Goal: Task Accomplishment & Management: Manage account settings

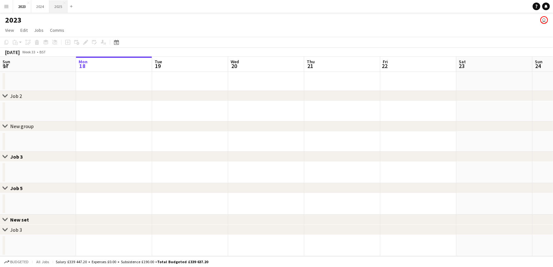
click at [58, 3] on button "2025 Close" at bounding box center [58, 6] width 18 height 12
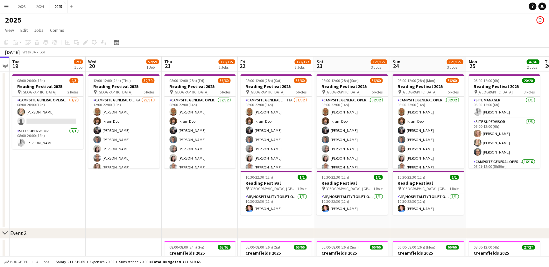
scroll to position [0, 298]
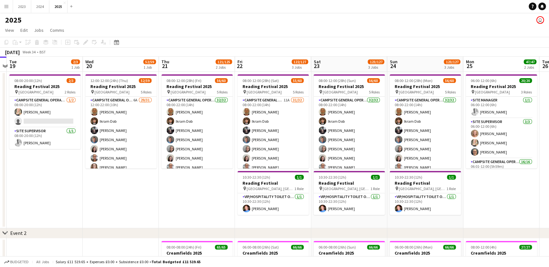
drag, startPoint x: 292, startPoint y: 208, endPoint x: 147, endPoint y: 204, distance: 145.5
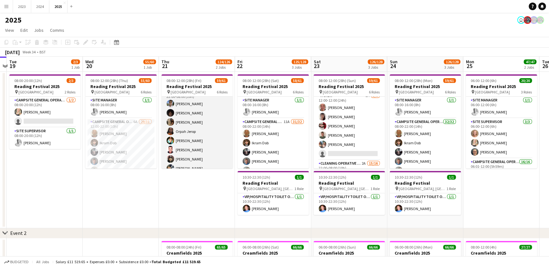
scroll to position [420, 0]
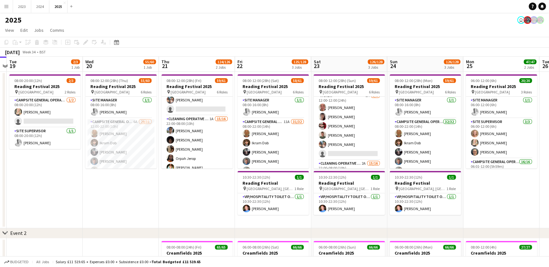
drag, startPoint x: 202, startPoint y: 189, endPoint x: 174, endPoint y: 194, distance: 28.8
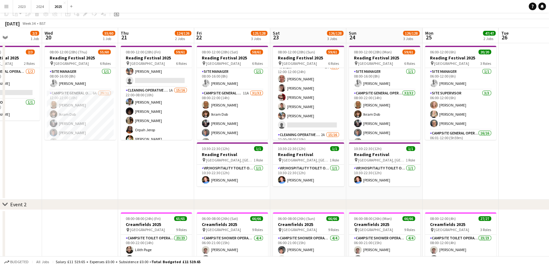
scroll to position [0, 0]
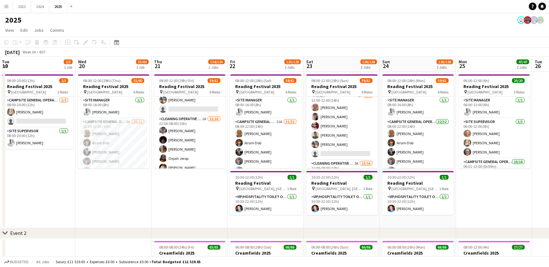
drag, startPoint x: 132, startPoint y: 206, endPoint x: 158, endPoint y: 205, distance: 26.1
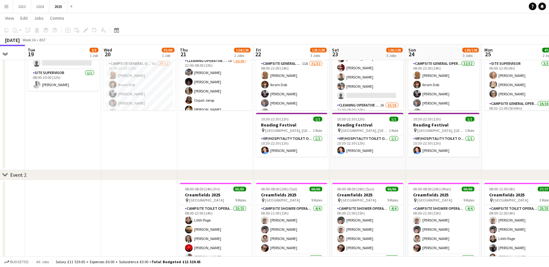
scroll to position [0, 234]
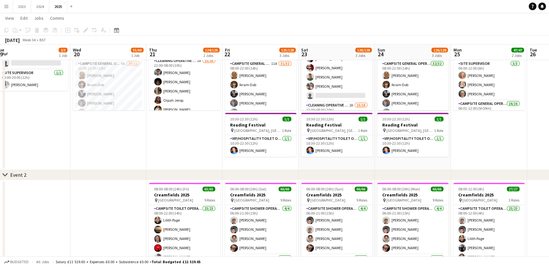
drag, startPoint x: 206, startPoint y: 150, endPoint x: 175, endPoint y: 154, distance: 31.1
click at [175, 154] on app-calendar-viewport "Sat 16 20/21 2 Jobs Sun 17 14/15 1 Job Mon 18 Tue 19 2/3 1 Job Wed 20 55/60 1 J…" at bounding box center [274, 226] width 549 height 519
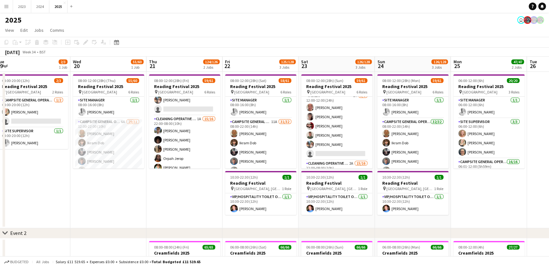
scroll to position [0, 197]
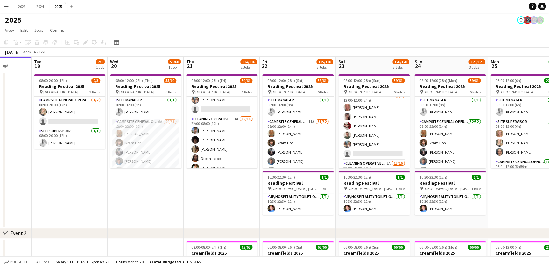
drag, startPoint x: 85, startPoint y: 202, endPoint x: 122, endPoint y: 201, distance: 37.2
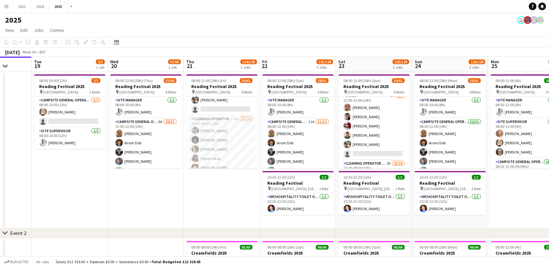
scroll to position [0, 225]
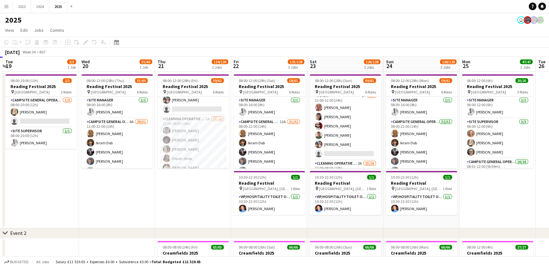
drag, startPoint x: 188, startPoint y: 206, endPoint x: 159, endPoint y: 206, distance: 28.6
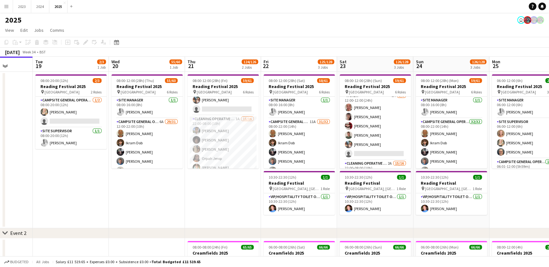
drag, startPoint x: 126, startPoint y: 205, endPoint x: 156, endPoint y: 205, distance: 29.9
drag, startPoint x: 134, startPoint y: 197, endPoint x: 161, endPoint y: 197, distance: 27.4
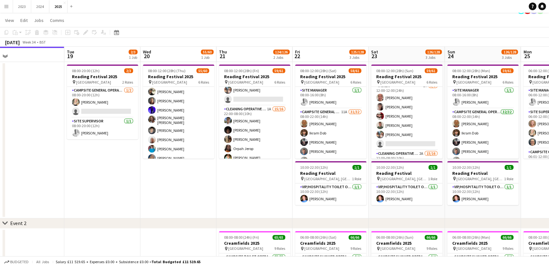
scroll to position [0, 0]
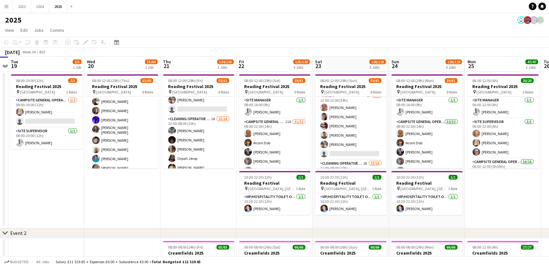
drag, startPoint x: 208, startPoint y: 201, endPoint x: 194, endPoint y: 202, distance: 13.7
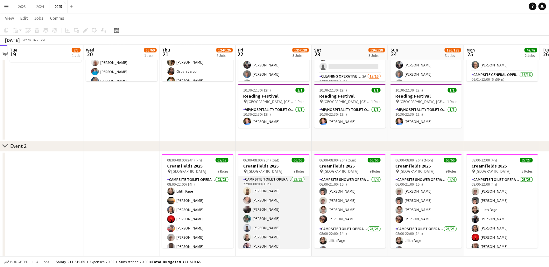
scroll to position [417, 0]
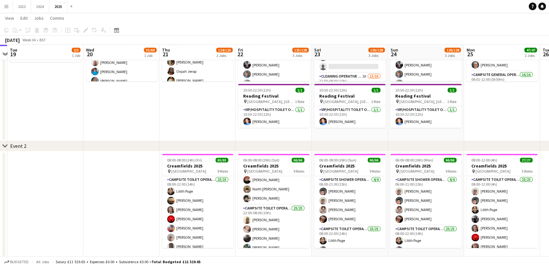
drag, startPoint x: 84, startPoint y: 119, endPoint x: 70, endPoint y: 116, distance: 14.0
click at [292, 119] on app-calendar-viewport "Sat 16 20/21 2 Jobs Sun 17 14/15 1 Job Mon 18 Tue 19 2/3 1 Job Wed 20 55/60 1 J…" at bounding box center [274, 197] width 549 height 519
click at [268, 116] on app-calendar-viewport "Sat 16 20/21 2 Jobs Sun 17 14/15 1 Job Mon 18 Tue 19 2/3 1 Job Wed 20 55/60 1 J…" at bounding box center [274, 197] width 549 height 519
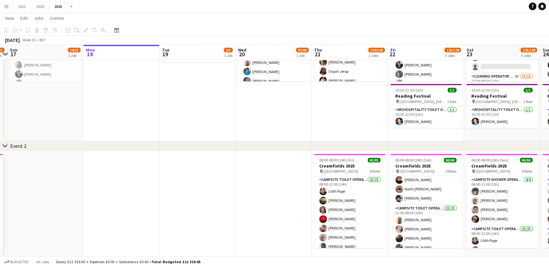
scroll to position [0, 0]
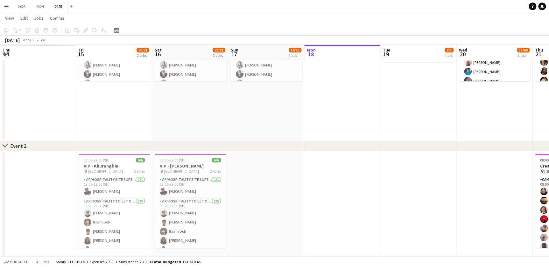
click at [261, 117] on app-calendar-viewport "Thu 14 Fri 15 20/21 2 Jobs Sat 16 20/21 2 Jobs Sun 17 14/15 1 Job Mon 18 Tue 19…" at bounding box center [274, 197] width 549 height 519
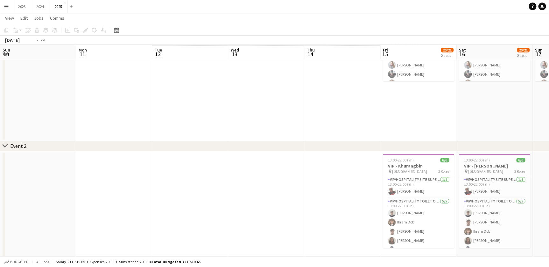
click at [294, 121] on app-calendar-viewport "Sun 10 Mon 11 Tue 12 Wed 13 Thu 14 Fri 15 20/21 2 Jobs Sat 16 20/21 2 Jobs Sun …" at bounding box center [274, 197] width 549 height 519
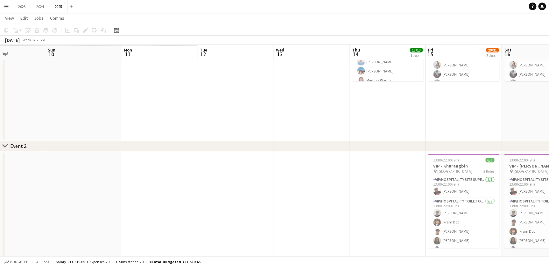
click at [240, 127] on app-calendar-viewport "Fri 8 Sat 9 Sun 10 Mon 11 Tue 12 Wed 13 Thu 14 13/13 1 Job Fri 15 20/21 2 Jobs …" at bounding box center [274, 197] width 549 height 519
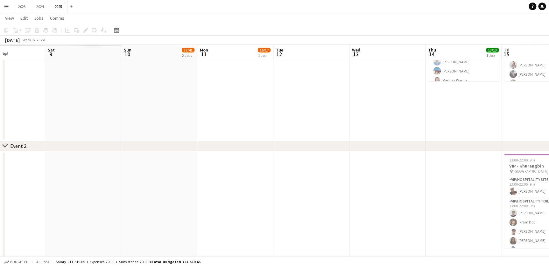
click at [226, 128] on app-calendar-viewport "Thu 7 Fri 8 Sat 9 Sun 10 37/41 2 Jobs Mon 11 16/17 1 Job Tue 12 Wed 13 Thu 14 1…" at bounding box center [274, 197] width 549 height 519
click at [200, 132] on app-calendar-viewport "Thu 7 Fri 8 Sat 9 Sun 10 37/41 2 Jobs Mon 11 16/17 1 Job Tue 12 Wed 13 Thu 14 1…" at bounding box center [274, 197] width 549 height 519
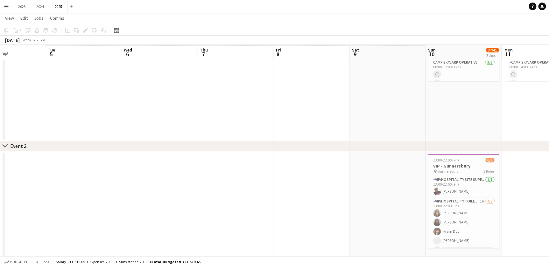
drag, startPoint x: 97, startPoint y: 130, endPoint x: 228, endPoint y: 135, distance: 131.2
click at [252, 135] on app-calendar-viewport "Sun 3 Mon 4 Tue 5 Wed 6 Thu 7 Fri 8 Sat 9 Sun 10 37/41 2 Jobs Mon 11 16/17 1 Jo…" at bounding box center [274, 197] width 549 height 519
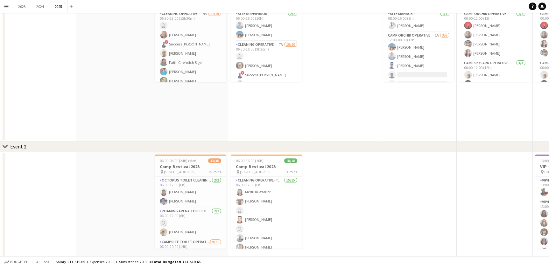
scroll to position [0, 0]
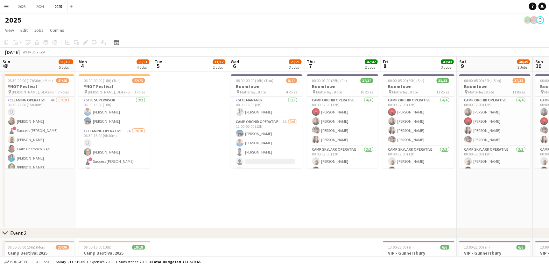
drag, startPoint x: 157, startPoint y: 202, endPoint x: 275, endPoint y: 208, distance: 118.2
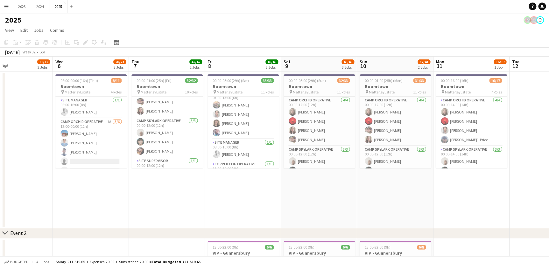
scroll to position [166, 0]
drag, startPoint x: 426, startPoint y: 203, endPoint x: 283, endPoint y: 200, distance: 142.6
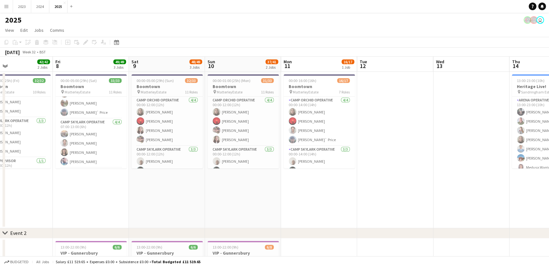
drag, startPoint x: 283, startPoint y: 200, endPoint x: 329, endPoint y: 200, distance: 45.5
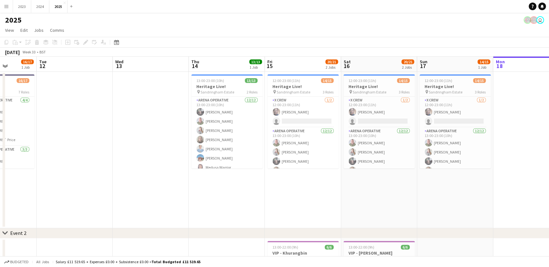
drag, startPoint x: 328, startPoint y: 200, endPoint x: 264, endPoint y: 197, distance: 63.7
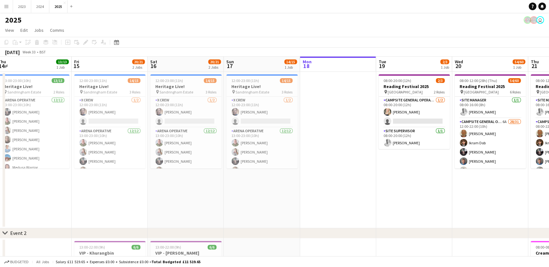
drag, startPoint x: 331, startPoint y: 192, endPoint x: 368, endPoint y: 190, distance: 37.3
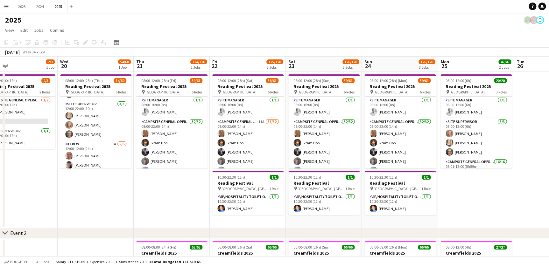
scroll to position [0, 239]
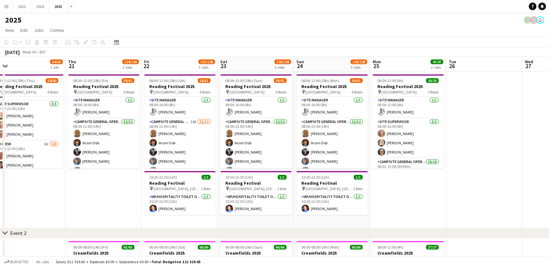
drag, startPoint x: 149, startPoint y: 205, endPoint x: 81, endPoint y: 202, distance: 68.1
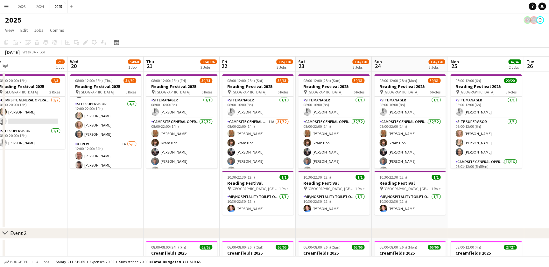
drag, startPoint x: 221, startPoint y: 216, endPoint x: 264, endPoint y: 220, distance: 42.8
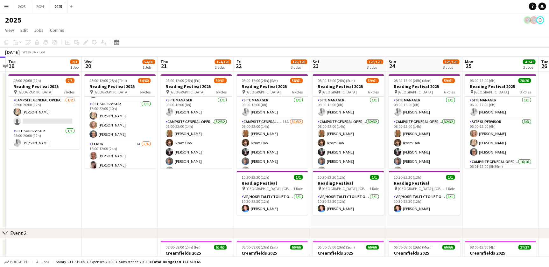
drag, startPoint x: 163, startPoint y: 216, endPoint x: 177, endPoint y: 216, distance: 14.0
drag, startPoint x: 143, startPoint y: 215, endPoint x: 181, endPoint y: 215, distance: 38.2
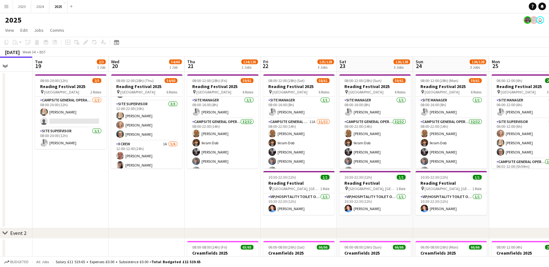
scroll to position [0, 183]
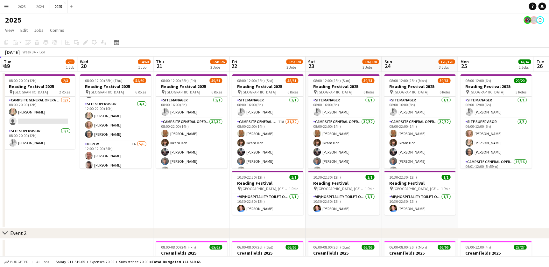
drag, startPoint x: 147, startPoint y: 213, endPoint x: 103, endPoint y: 214, distance: 43.9
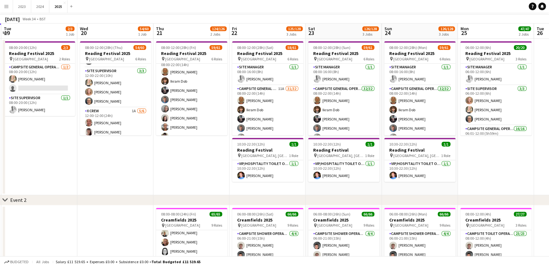
scroll to position [0, 0]
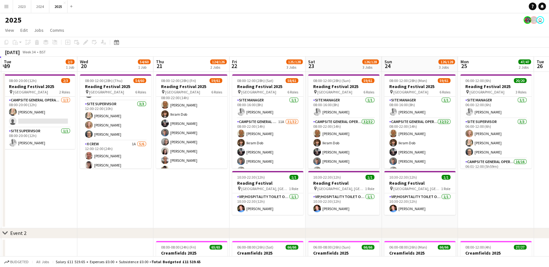
drag, startPoint x: 127, startPoint y: 207, endPoint x: 98, endPoint y: 206, distance: 29.6
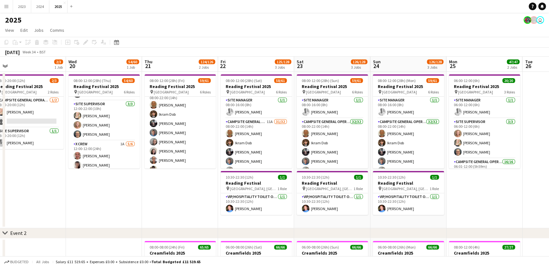
drag, startPoint x: 122, startPoint y: 213, endPoint x: 140, endPoint y: 212, distance: 18.1
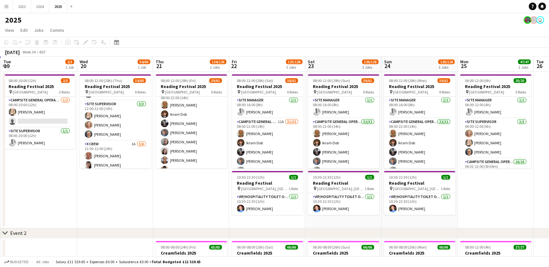
drag, startPoint x: 119, startPoint y: 212, endPoint x: 130, endPoint y: 212, distance: 11.1
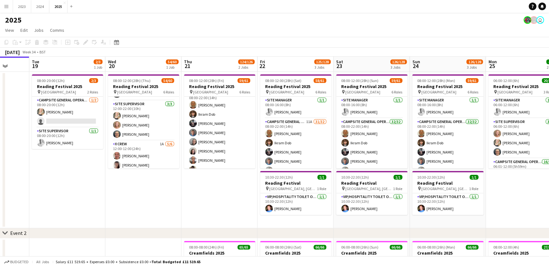
drag, startPoint x: 119, startPoint y: 211, endPoint x: 147, endPoint y: 211, distance: 28.3
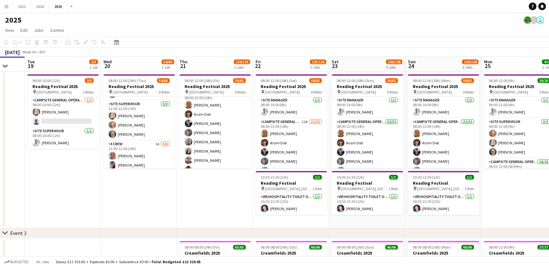
scroll to position [0, 203]
drag, startPoint x: 369, startPoint y: 221, endPoint x: 365, endPoint y: 224, distance: 5.2
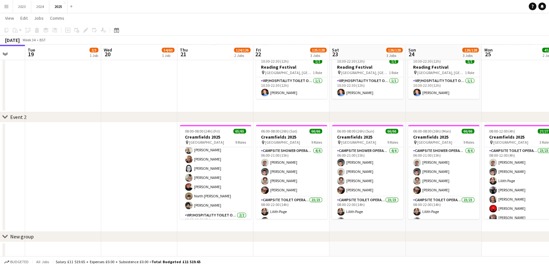
scroll to position [0, 239]
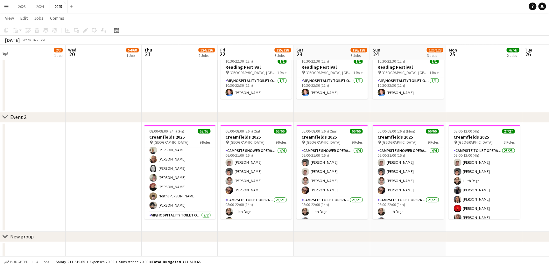
drag, startPoint x: 242, startPoint y: 229, endPoint x: 207, endPoint y: 226, distance: 36.1
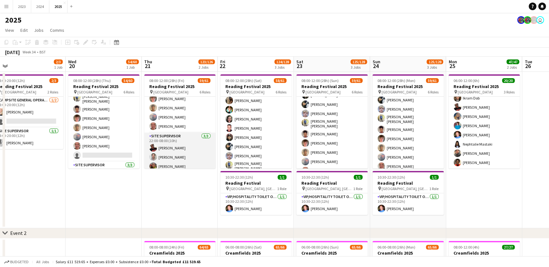
scroll to position [536, 0]
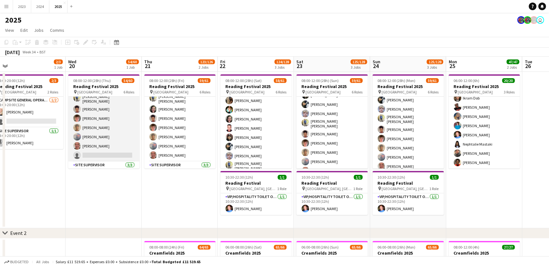
click at [105, 140] on app-card-role "Cleaning Operative (NIGHT) 2A 15/16 22:00-08:00 (10h) [PERSON_NAME]-[PERSON_NAM…" at bounding box center [103, 81] width 71 height 162
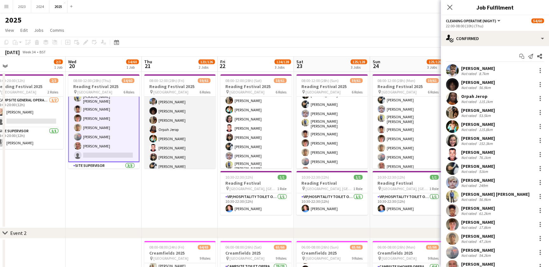
scroll to position [478, 0]
click at [169, 126] on app-card-role "Cleaning Operative (NIGHT) 16/16 22:00-08:00 (10h) [PERSON_NAME]-[PERSON_NAME] …" at bounding box center [179, 139] width 71 height 162
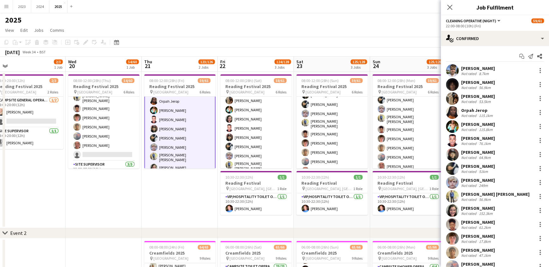
scroll to position [479, 0]
click at [471, 151] on div "[PERSON_NAME]" at bounding box center [478, 153] width 34 height 6
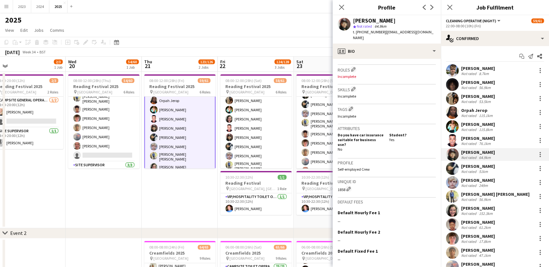
scroll to position [235, 0]
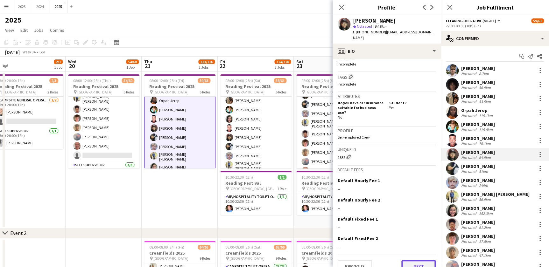
click at [410, 260] on button "Next" at bounding box center [418, 266] width 34 height 13
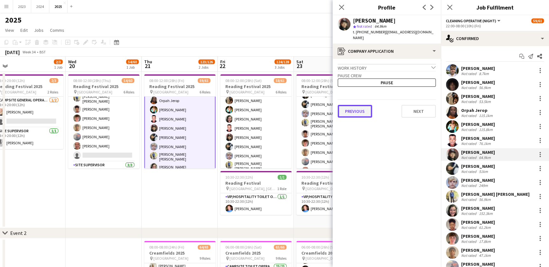
click at [350, 105] on button "Previous" at bounding box center [355, 111] width 34 height 13
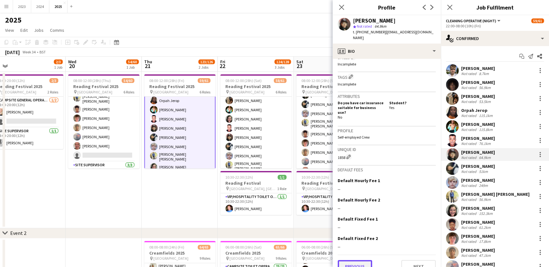
click at [353, 260] on button "Previous" at bounding box center [355, 266] width 34 height 13
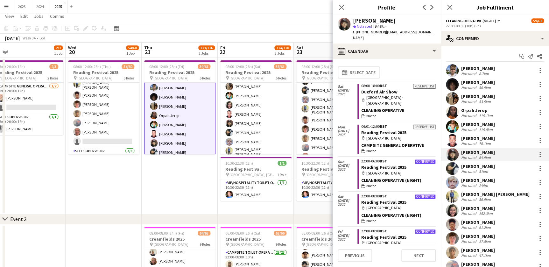
scroll to position [0, 0]
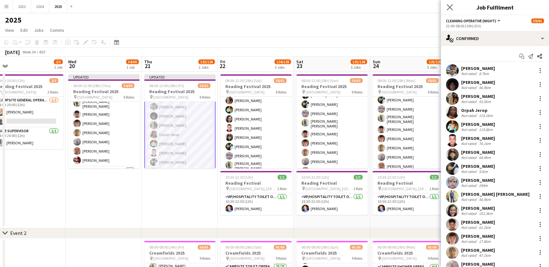
click at [452, 9] on app-icon "Close pop-in" at bounding box center [449, 7] width 9 height 9
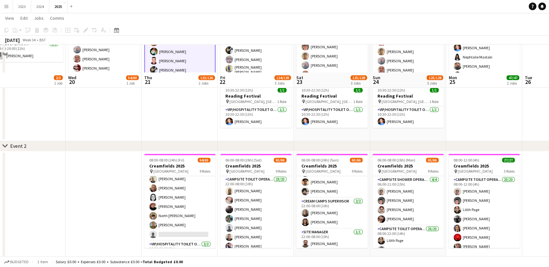
scroll to position [144, 0]
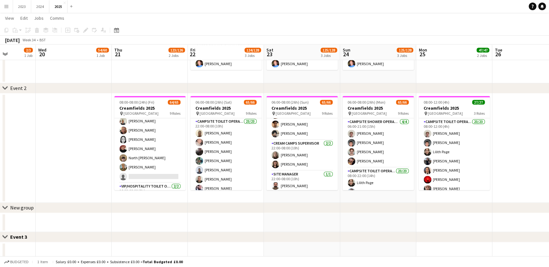
drag, startPoint x: 257, startPoint y: 198, endPoint x: 226, endPoint y: 198, distance: 30.5
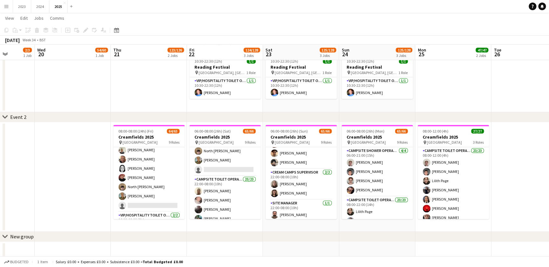
scroll to position [405, 0]
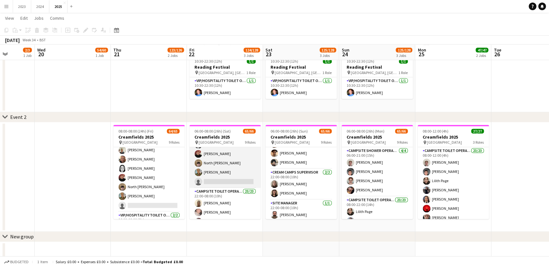
click at [220, 175] on app-card-role "X Crew [DATE] 12:00-23:00 (11h) [PERSON_NAME] [PERSON_NAME] [PERSON_NAME] [PERS…" at bounding box center [224, 149] width 71 height 77
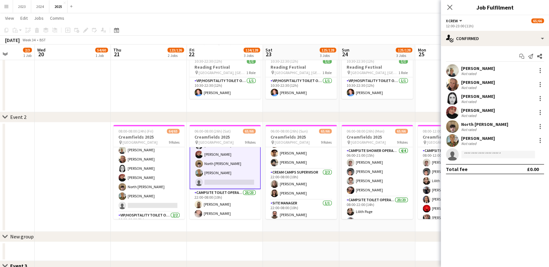
scroll to position [405, 0]
click at [480, 154] on input at bounding box center [498, 155] width 74 height 8
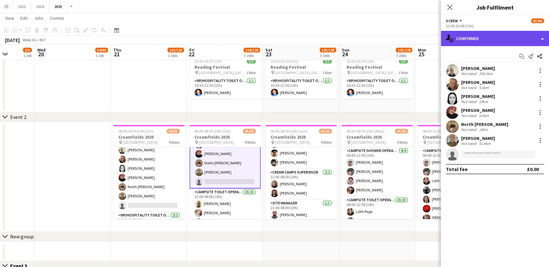
click at [489, 40] on div "single-neutral-actions-check-2 Confirmed" at bounding box center [495, 38] width 108 height 15
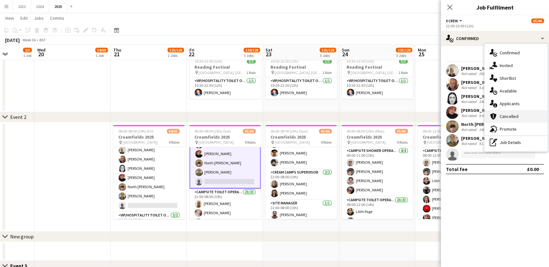
click at [506, 115] on div "cancellation Cancelled" at bounding box center [515, 116] width 63 height 13
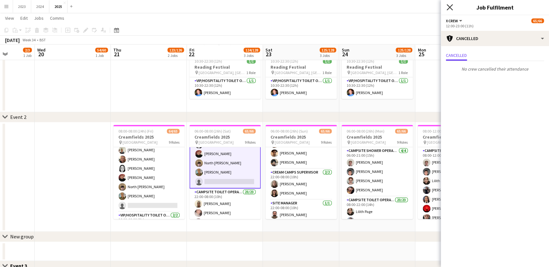
click at [449, 8] on icon "Close pop-in" at bounding box center [449, 7] width 6 height 6
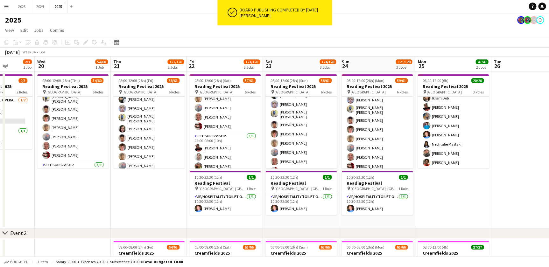
scroll to position [0, 250]
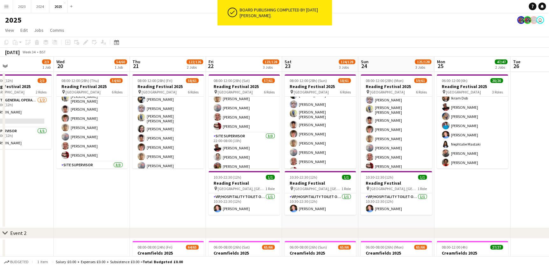
drag, startPoint x: 88, startPoint y: 199, endPoint x: 107, endPoint y: 199, distance: 19.1
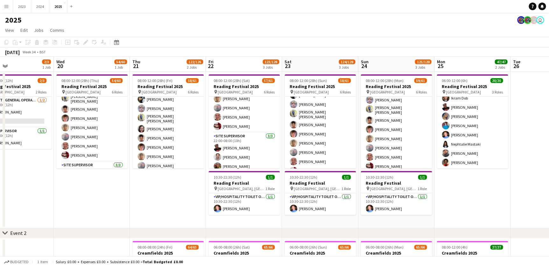
drag, startPoint x: 149, startPoint y: 197, endPoint x: 181, endPoint y: 198, distance: 32.1
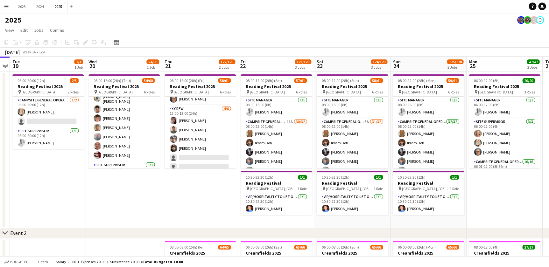
scroll to position [0, 194]
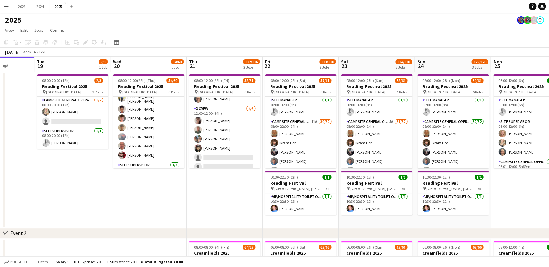
drag, startPoint x: 251, startPoint y: 220, endPoint x: 275, endPoint y: 220, distance: 24.5
drag, startPoint x: 284, startPoint y: 220, endPoint x: 276, endPoint y: 220, distance: 8.3
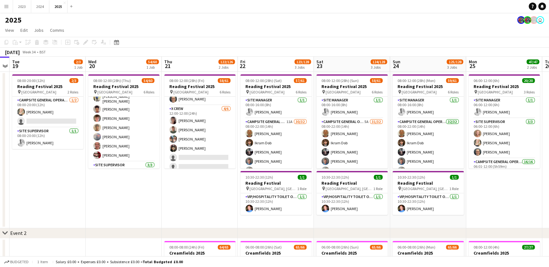
drag, startPoint x: 213, startPoint y: 216, endPoint x: 175, endPoint y: 213, distance: 38.1
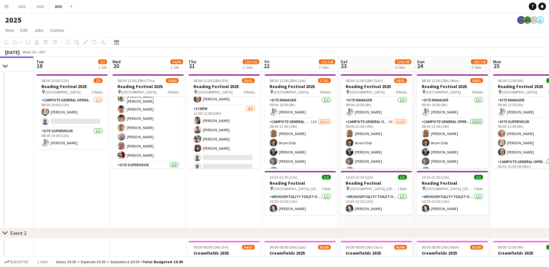
drag, startPoint x: 132, startPoint y: 198, endPoint x: 157, endPoint y: 198, distance: 24.2
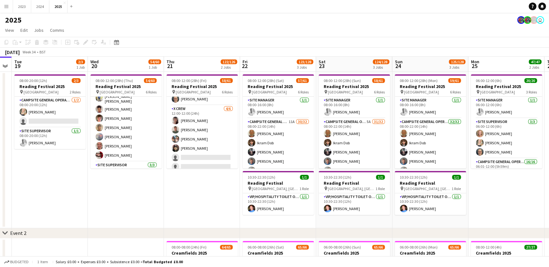
drag, startPoint x: 211, startPoint y: 206, endPoint x: 189, endPoint y: 206, distance: 21.6
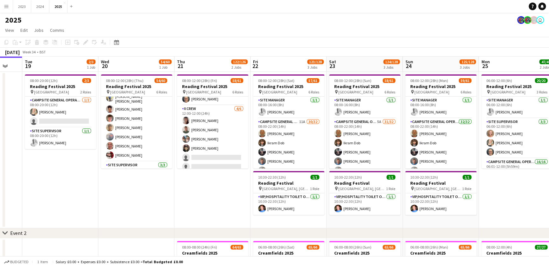
drag, startPoint x: 186, startPoint y: 204, endPoint x: 198, endPoint y: 204, distance: 11.8
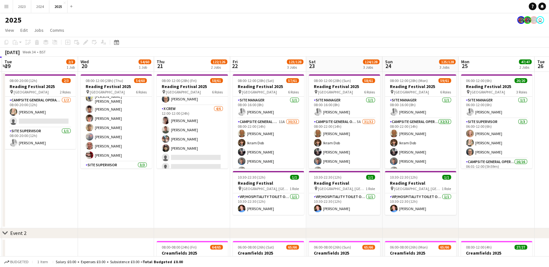
scroll to position [0, 220]
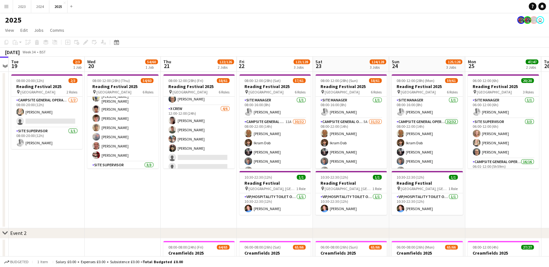
drag, startPoint x: 196, startPoint y: 204, endPoint x: 181, endPoint y: 205, distance: 15.0
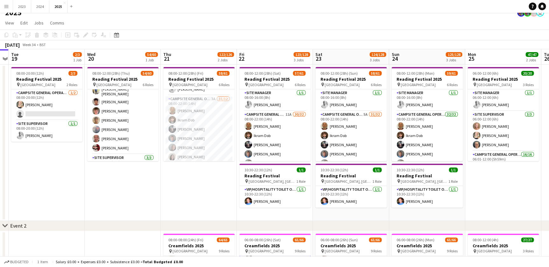
scroll to position [0, 0]
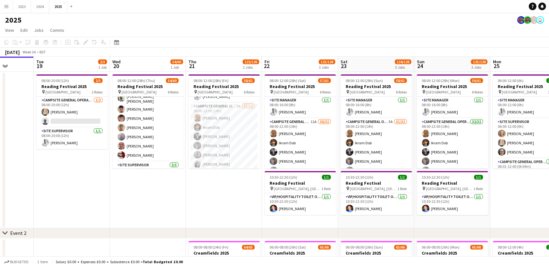
drag, startPoint x: 101, startPoint y: 200, endPoint x: 125, endPoint y: 201, distance: 24.8
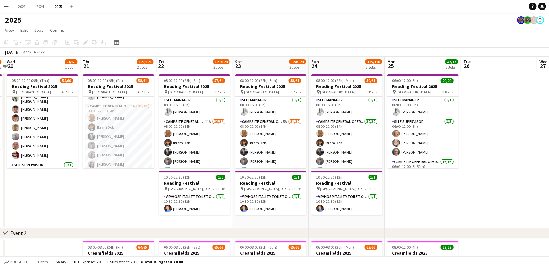
scroll to position [0, 291]
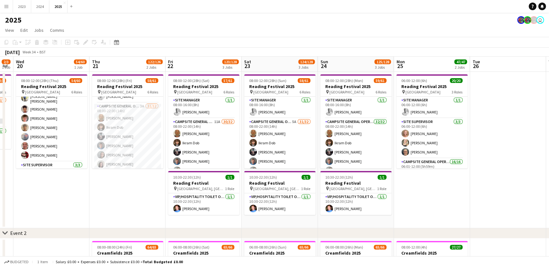
drag, startPoint x: 144, startPoint y: 204, endPoint x: 78, endPoint y: 205, distance: 65.3
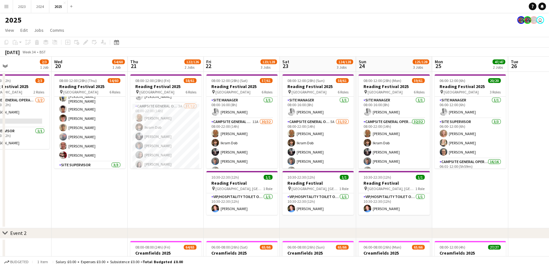
drag, startPoint x: 444, startPoint y: 200, endPoint x: 483, endPoint y: 204, distance: 38.7
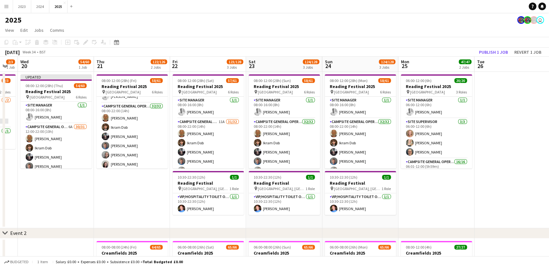
scroll to position [0, 275]
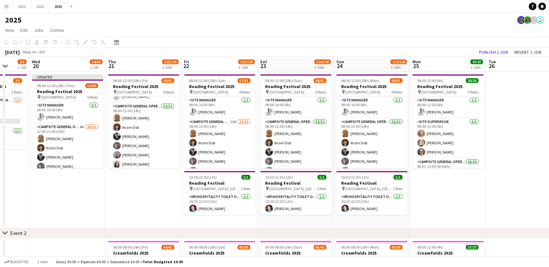
drag, startPoint x: 159, startPoint y: 197, endPoint x: 137, endPoint y: 196, distance: 22.6
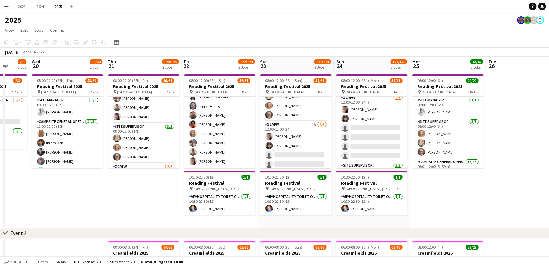
scroll to position [376, 0]
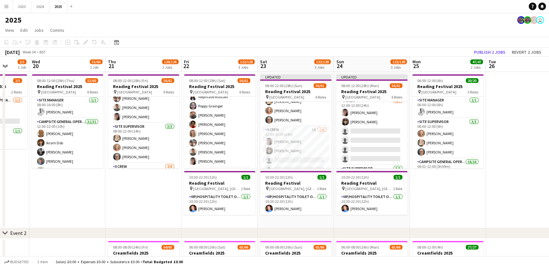
drag, startPoint x: 355, startPoint y: 221, endPoint x: 375, endPoint y: 221, distance: 20.0
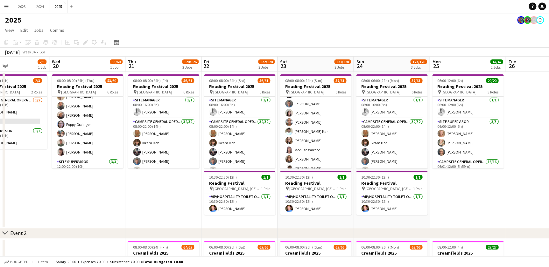
scroll to position [231, 0]
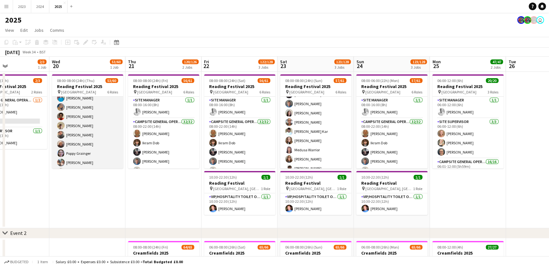
click at [85, 149] on app-card-role "Campsite General Operative 31/31 12:00-22:00 (10h) [PERSON_NAME] [PERSON_NAME] …" at bounding box center [87, 37] width 71 height 300
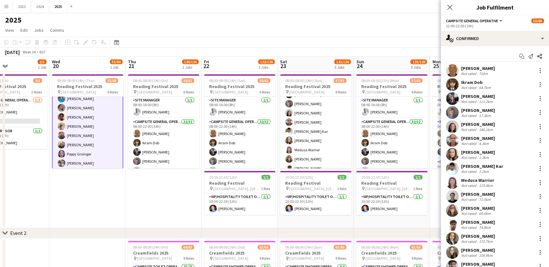
scroll to position [232, 0]
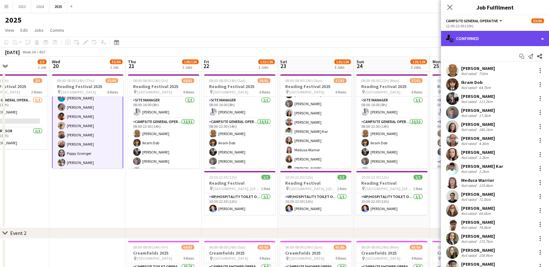
click at [477, 39] on div "single-neutral-actions-check-2 Confirmed" at bounding box center [495, 38] width 108 height 15
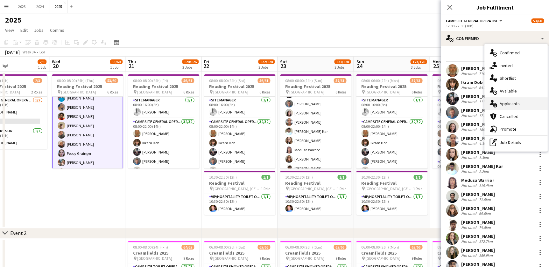
click at [513, 100] on div "single-neutral-actions-information Applicants" at bounding box center [515, 103] width 63 height 13
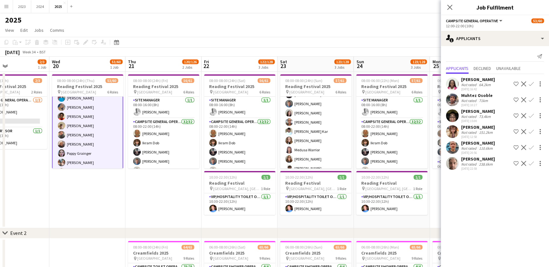
click at [477, 80] on div "[PERSON_NAME]" at bounding box center [478, 80] width 34 height 6
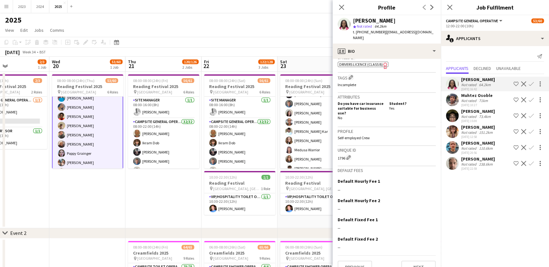
scroll to position [235, 0]
click at [349, 260] on button "Previous" at bounding box center [355, 266] width 34 height 13
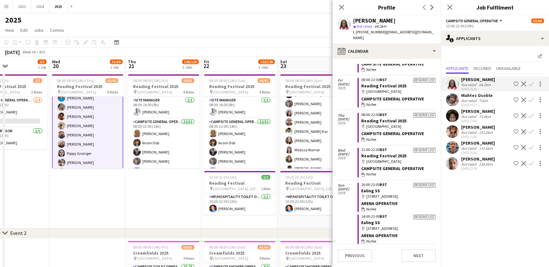
scroll to position [0, 0]
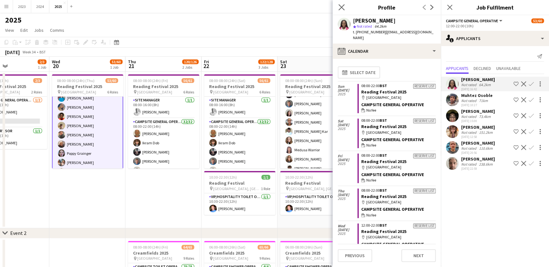
click at [338, 7] on app-icon "Close pop-in" at bounding box center [341, 7] width 9 height 9
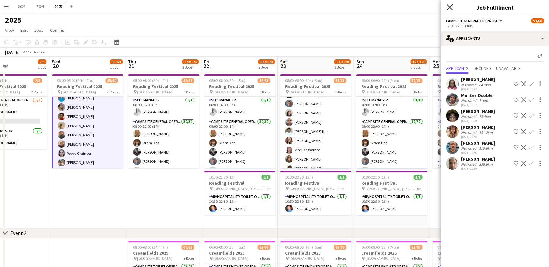
click at [448, 8] on icon at bounding box center [449, 7] width 6 height 6
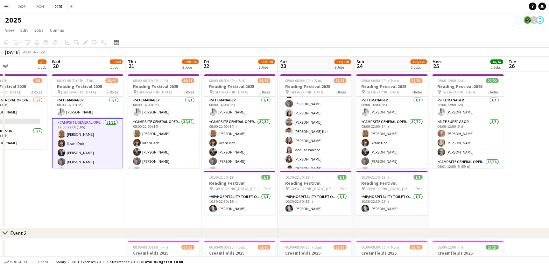
click at [155, 204] on app-date-cell "08:00-08:00 (24h) (Fri) 56/61 Reading Festival 2025 pin Richfield Avenue 6 Role…" at bounding box center [163, 150] width 76 height 157
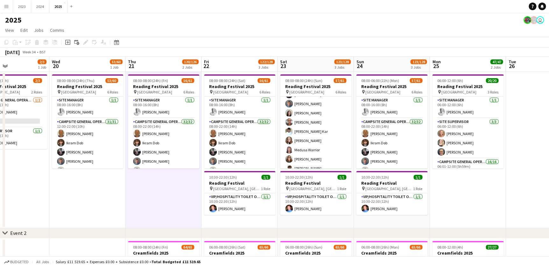
click at [76, 208] on app-date-cell "08:00-08:00 (24h) (Thu) 53/60 Reading Festival 2025 pin Richfield Avenue 6 Role…" at bounding box center [87, 150] width 76 height 157
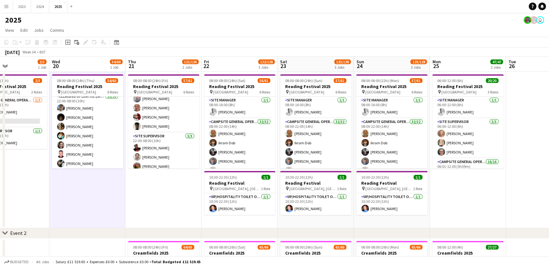
drag, startPoint x: 143, startPoint y: 195, endPoint x: 173, endPoint y: 195, distance: 30.6
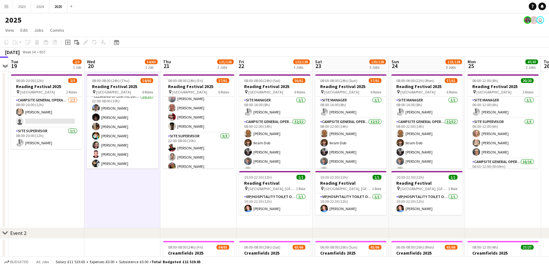
scroll to position [0, 225]
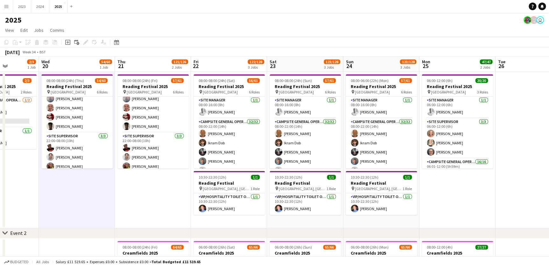
scroll to position [0, 266]
drag, startPoint x: 158, startPoint y: 193, endPoint x: 117, endPoint y: 194, distance: 40.7
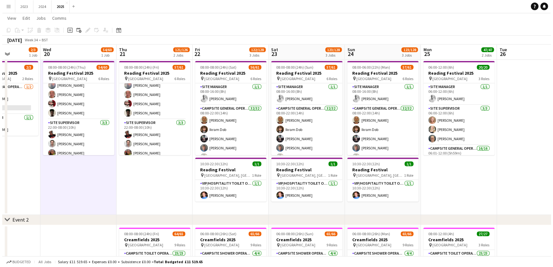
scroll to position [0, 0]
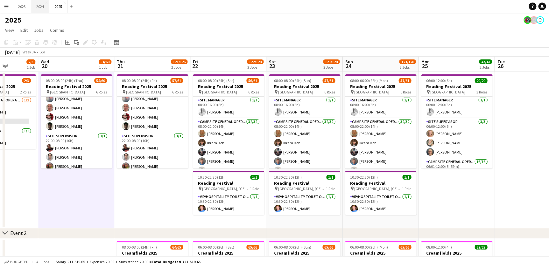
click at [41, 7] on button "2024 Close" at bounding box center [40, 6] width 18 height 12
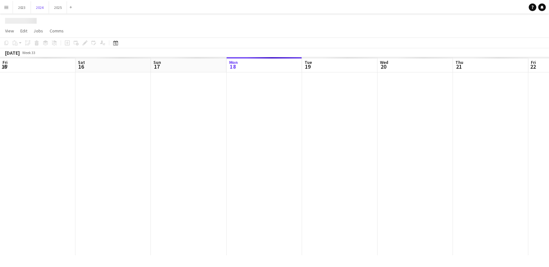
scroll to position [0, 152]
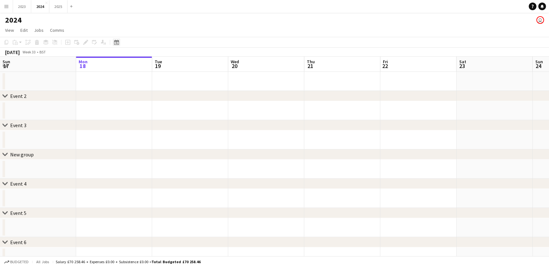
click at [113, 43] on div "Date picker" at bounding box center [117, 43] width 8 height 8
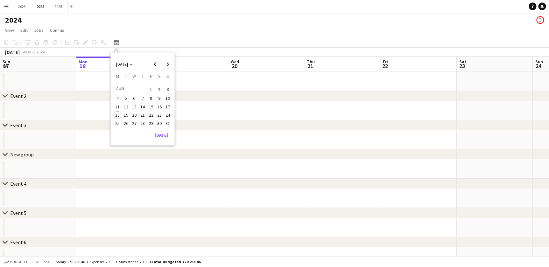
click at [149, 115] on span "22" at bounding box center [151, 115] width 8 height 8
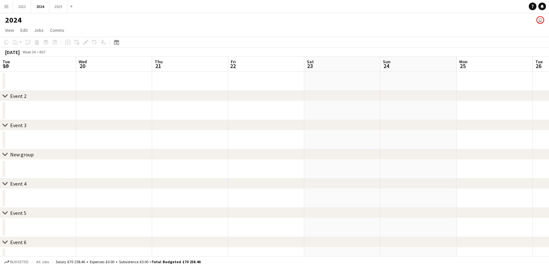
scroll to position [0, 219]
click at [115, 43] on icon "Date picker" at bounding box center [116, 42] width 5 height 5
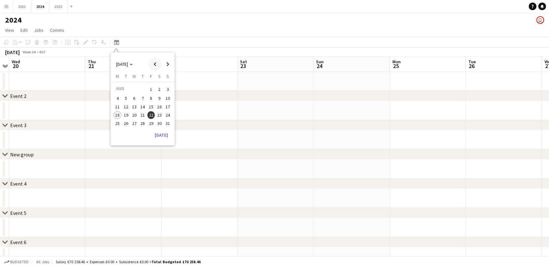
click at [153, 64] on span "Previous month" at bounding box center [155, 64] width 13 height 13
click at [128, 66] on span "[DATE]" at bounding box center [122, 64] width 12 height 6
click at [123, 95] on span "2024" at bounding box center [120, 97] width 13 height 8
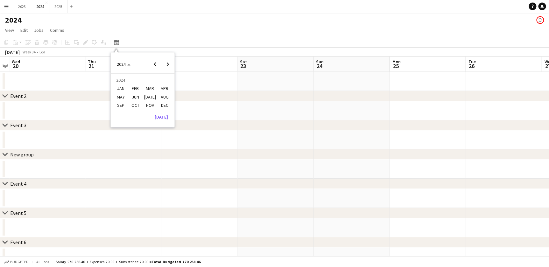
click at [164, 97] on span "AUG" at bounding box center [164, 97] width 13 height 8
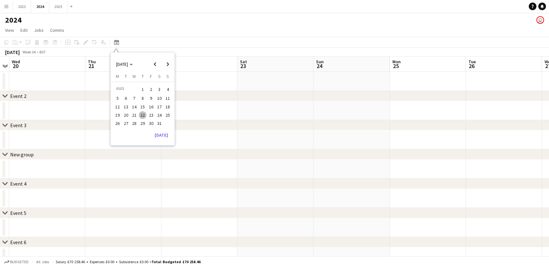
click at [142, 114] on span "22" at bounding box center [143, 115] width 8 height 8
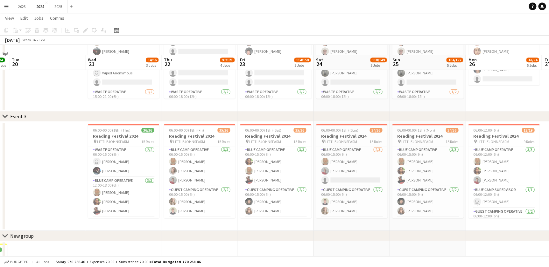
scroll to position [202, 0]
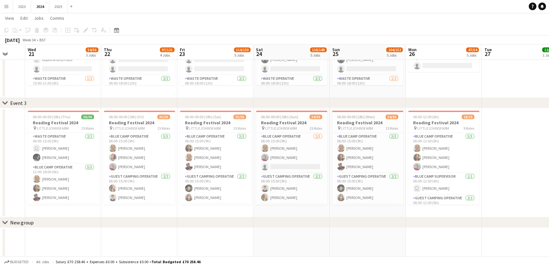
drag, startPoint x: 179, startPoint y: 210, endPoint x: 109, endPoint y: 209, distance: 70.6
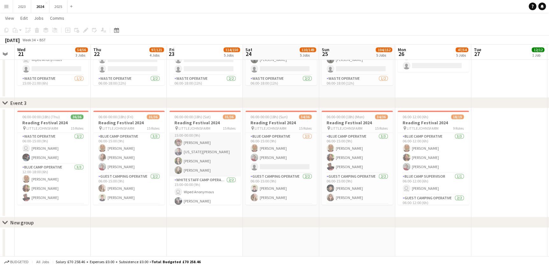
scroll to position [417, 0]
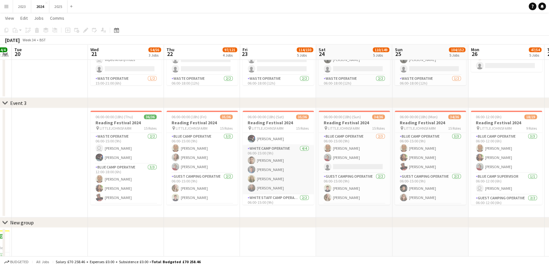
scroll to position [157, 0]
click at [59, 4] on button "2025 Close" at bounding box center [58, 6] width 18 height 12
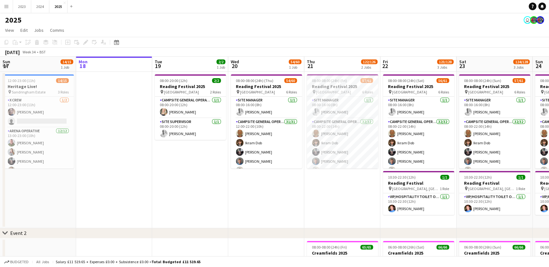
scroll to position [0, 277]
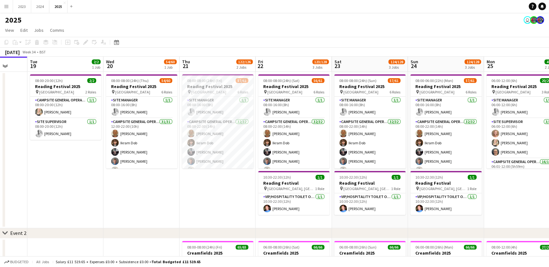
drag, startPoint x: 303, startPoint y: 197, endPoint x: 179, endPoint y: 199, distance: 124.7
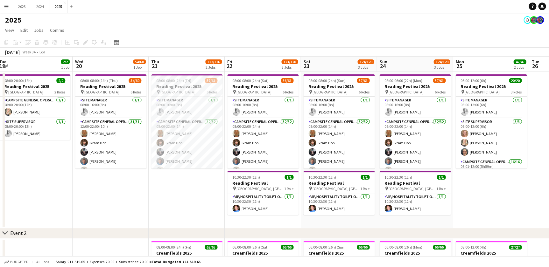
drag, startPoint x: 208, startPoint y: 198, endPoint x: 177, endPoint y: 200, distance: 31.0
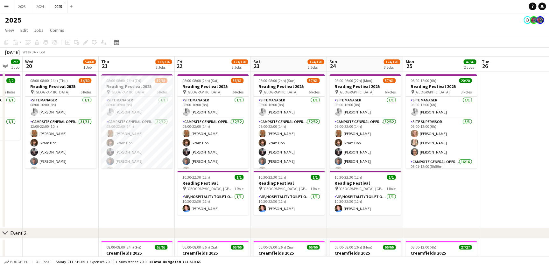
drag, startPoint x: 157, startPoint y: 195, endPoint x: 103, endPoint y: 195, distance: 53.8
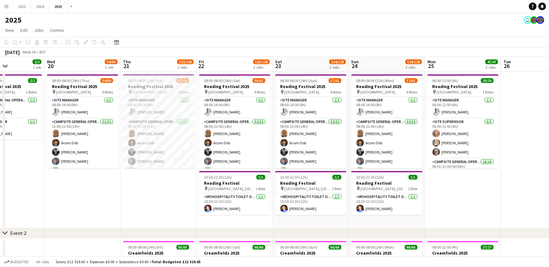
drag, startPoint x: 89, startPoint y: 196, endPoint x: 115, endPoint y: 197, distance: 25.2
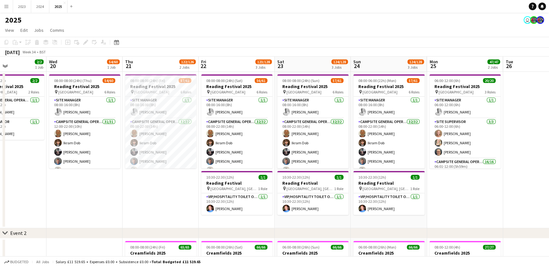
scroll to position [0, 130]
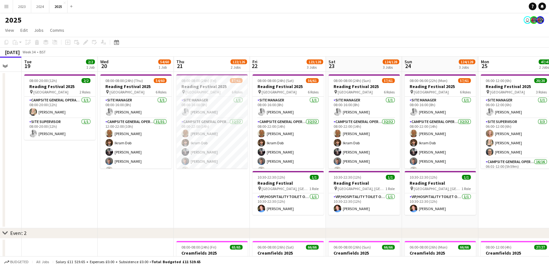
drag, startPoint x: 72, startPoint y: 199, endPoint x: 123, endPoint y: 198, distance: 51.2
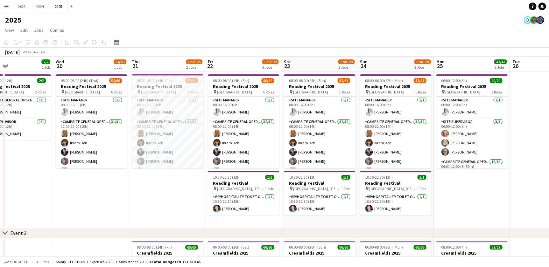
drag, startPoint x: 175, startPoint y: 195, endPoint x: 130, endPoint y: 194, distance: 44.6
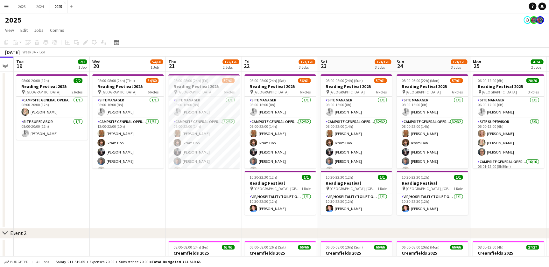
drag, startPoint x: 135, startPoint y: 206, endPoint x: 139, endPoint y: 204, distance: 4.3
drag, startPoint x: 132, startPoint y: 204, endPoint x: 164, endPoint y: 202, distance: 31.9
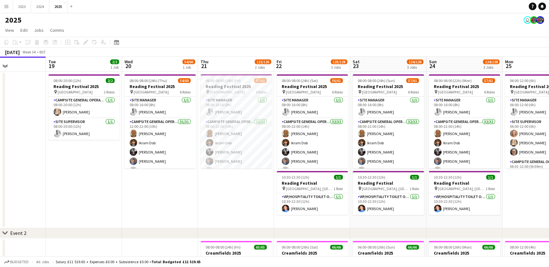
scroll to position [0, 212]
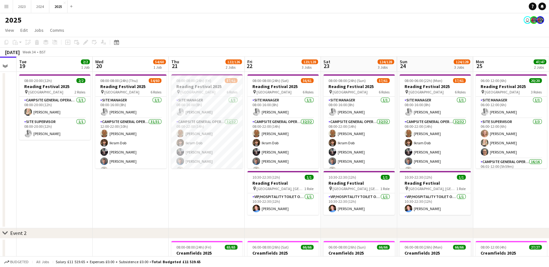
drag, startPoint x: 214, startPoint y: 203, endPoint x: 185, endPoint y: 203, distance: 29.3
drag, startPoint x: 184, startPoint y: 193, endPoint x: 139, endPoint y: 193, distance: 44.5
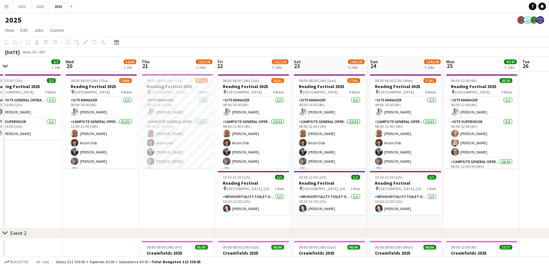
drag, startPoint x: 123, startPoint y: 194, endPoint x: 138, endPoint y: 194, distance: 15.0
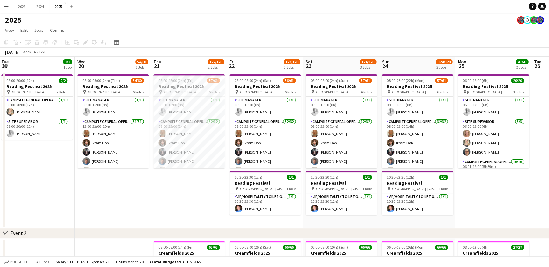
drag, startPoint x: 131, startPoint y: 196, endPoint x: 143, endPoint y: 196, distance: 11.5
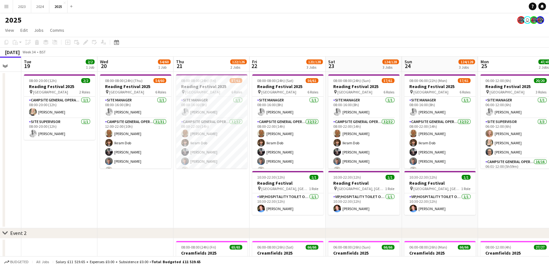
drag, startPoint x: 145, startPoint y: 209, endPoint x: 168, endPoint y: 210, distance: 22.9
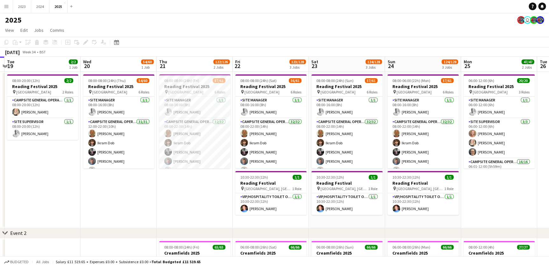
drag, startPoint x: 176, startPoint y: 211, endPoint x: 159, endPoint y: 212, distance: 17.2
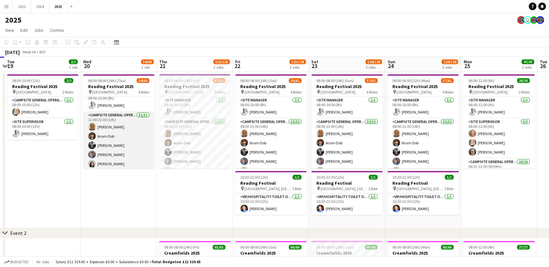
scroll to position [0, 0]
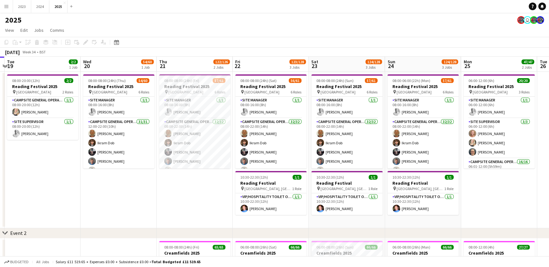
click at [131, 203] on app-date-cell "08:00-08:00 (24h) (Thu) 54/60 Reading Festival 2025 pin Richfield Avenue 6 Role…" at bounding box center [119, 150] width 76 height 157
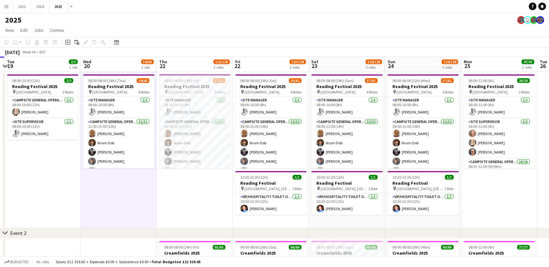
click at [191, 199] on app-date-cell "08:00-08:00 (24h) (Fri) 57/61 Reading Festival 2025 pin Richfield Avenue 6 Role…" at bounding box center [195, 150] width 76 height 157
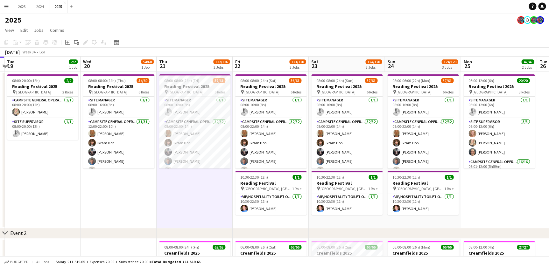
scroll to position [0, 246]
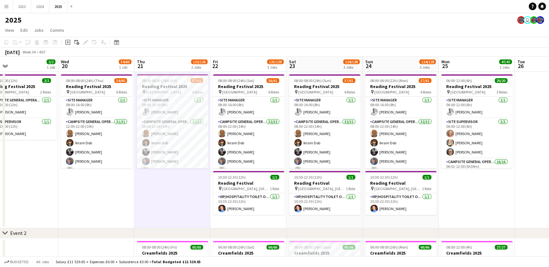
drag, startPoint x: 165, startPoint y: 202, endPoint x: 142, endPoint y: 202, distance: 22.3
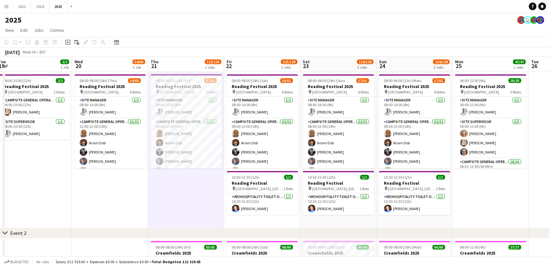
drag, startPoint x: 256, startPoint y: 221, endPoint x: 296, endPoint y: 222, distance: 40.7
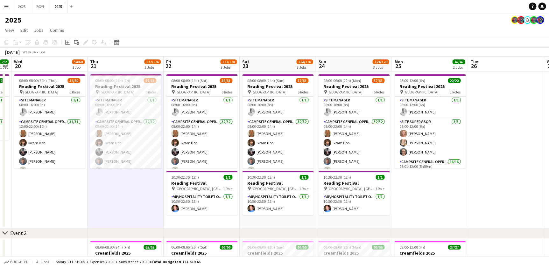
drag, startPoint x: 170, startPoint y: 197, endPoint x: 100, endPoint y: 197, distance: 70.0
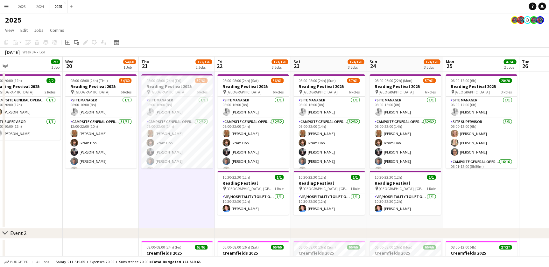
drag, startPoint x: 238, startPoint y: 222, endPoint x: 290, endPoint y: 226, distance: 51.6
drag, startPoint x: 115, startPoint y: 210, endPoint x: 172, endPoint y: 210, distance: 57.0
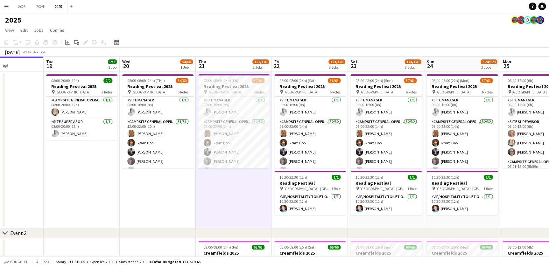
drag, startPoint x: 202, startPoint y: 207, endPoint x: 144, endPoint y: 206, distance: 57.6
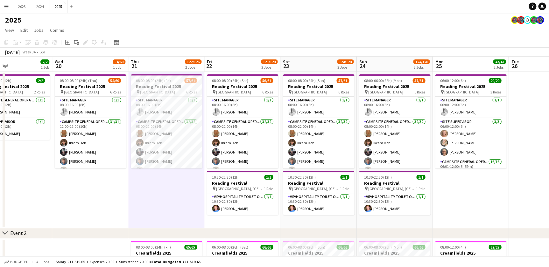
scroll to position [0, 242]
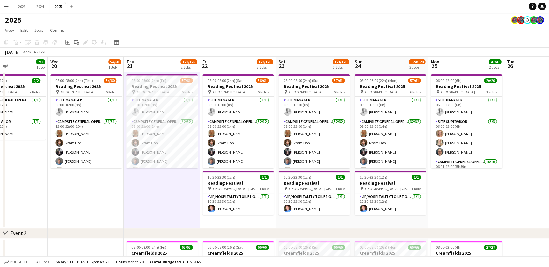
drag, startPoint x: 209, startPoint y: 223, endPoint x: 179, endPoint y: 217, distance: 31.5
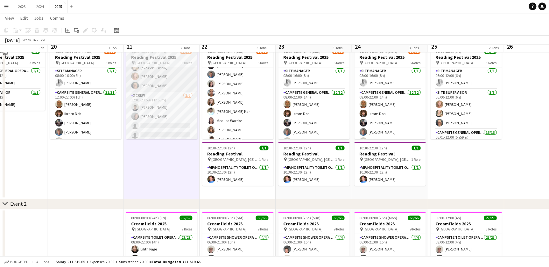
scroll to position [0, 0]
